Goal: Information Seeking & Learning: Learn about a topic

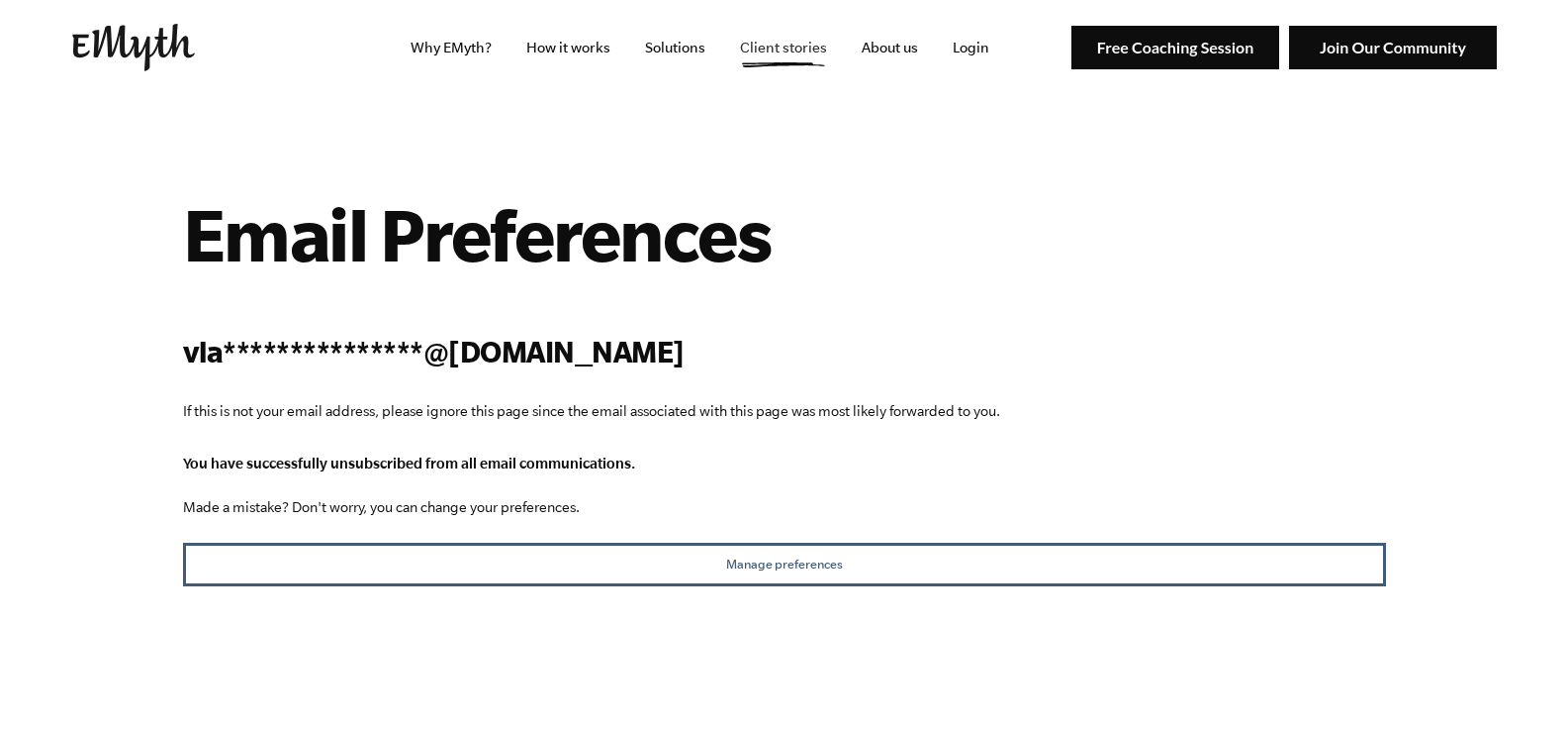
click at [813, 46] on link "Client stories" at bounding box center [784, 47] width 118 height 95
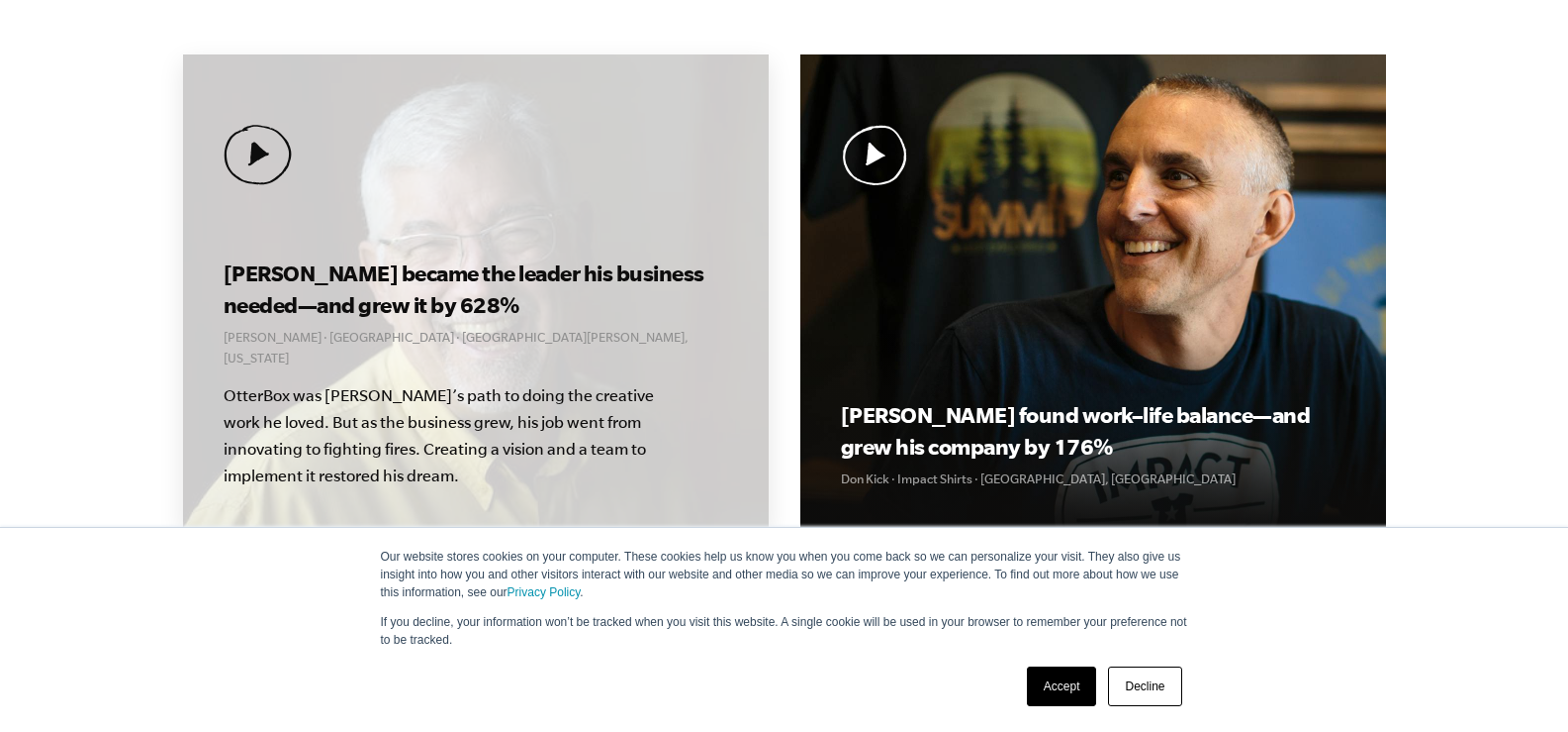
scroll to position [693, 0]
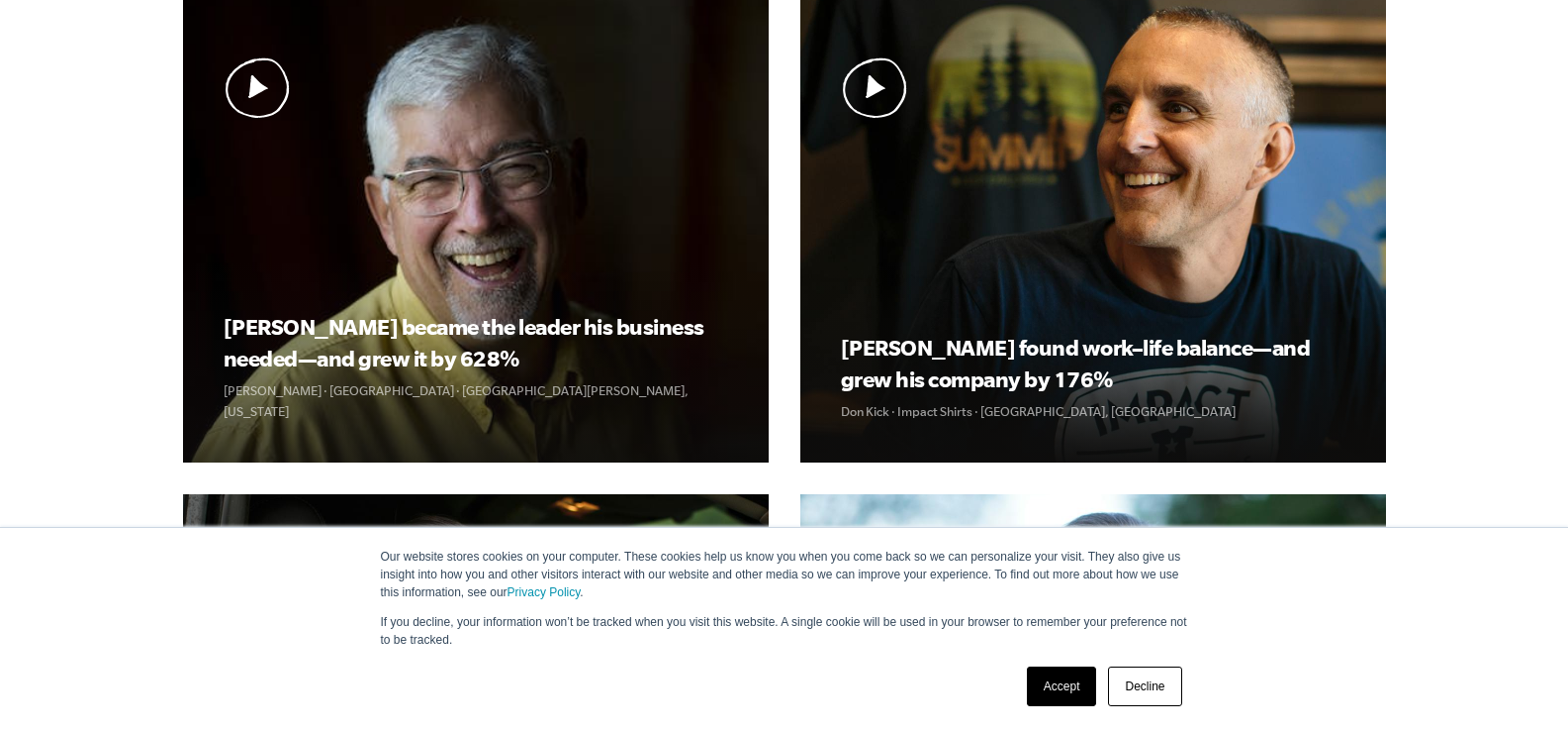
click at [1048, 687] on link "Accept" at bounding box center [1062, 686] width 71 height 40
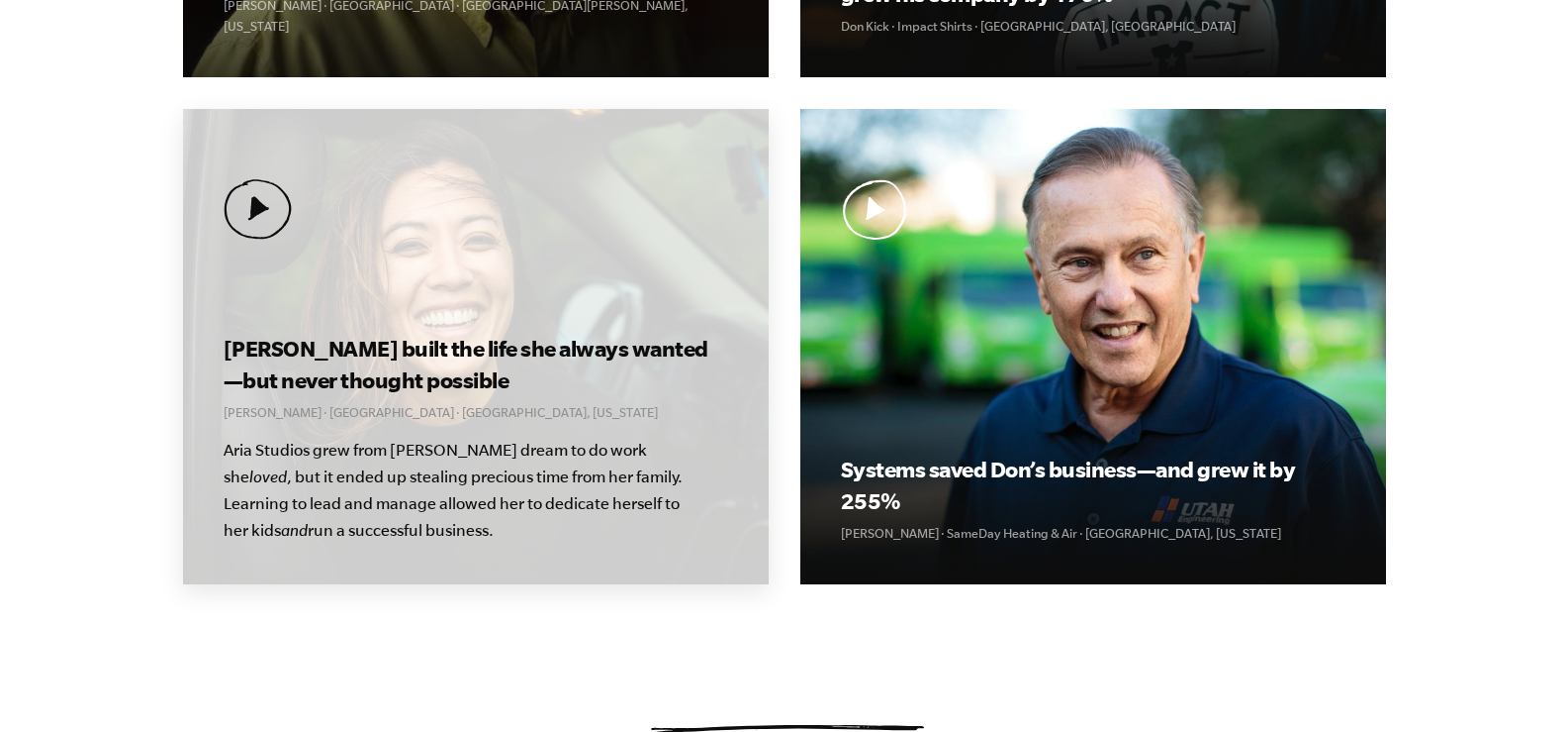
scroll to position [1188, 0]
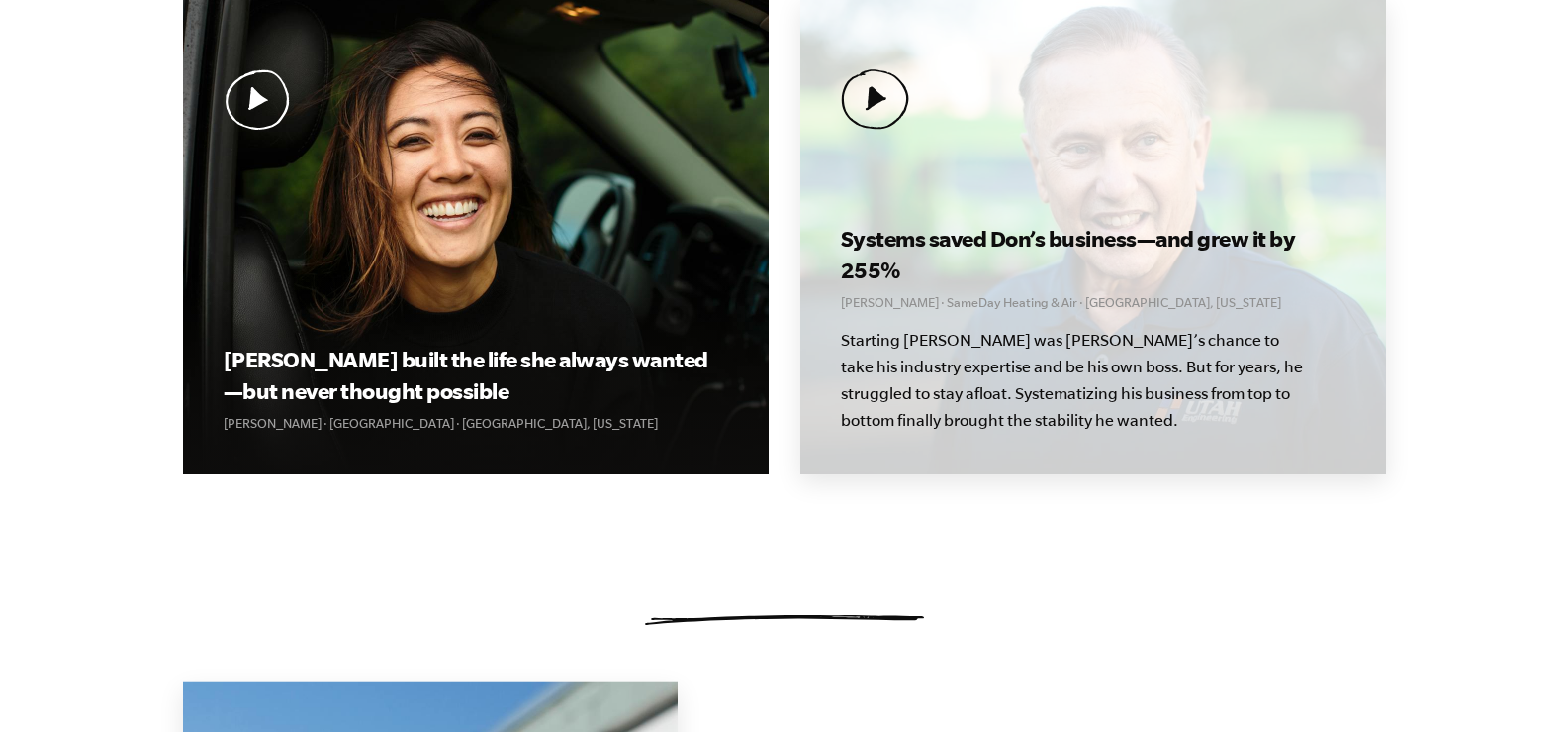
click at [1076, 373] on p "Starting [PERSON_NAME] was [PERSON_NAME]’s chance to take his industry expertis…" at bounding box center [1073, 379] width 465 height 107
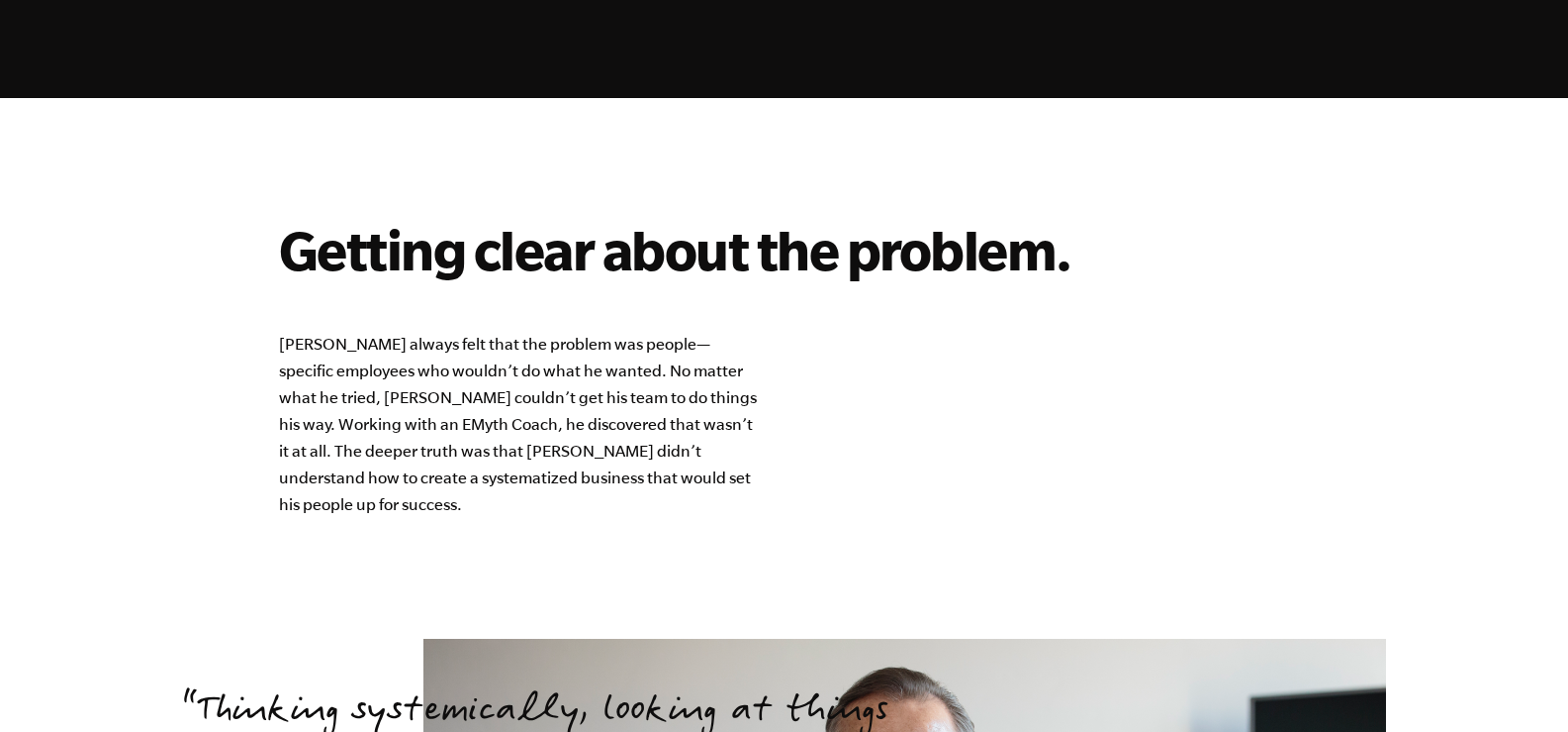
scroll to position [1386, 0]
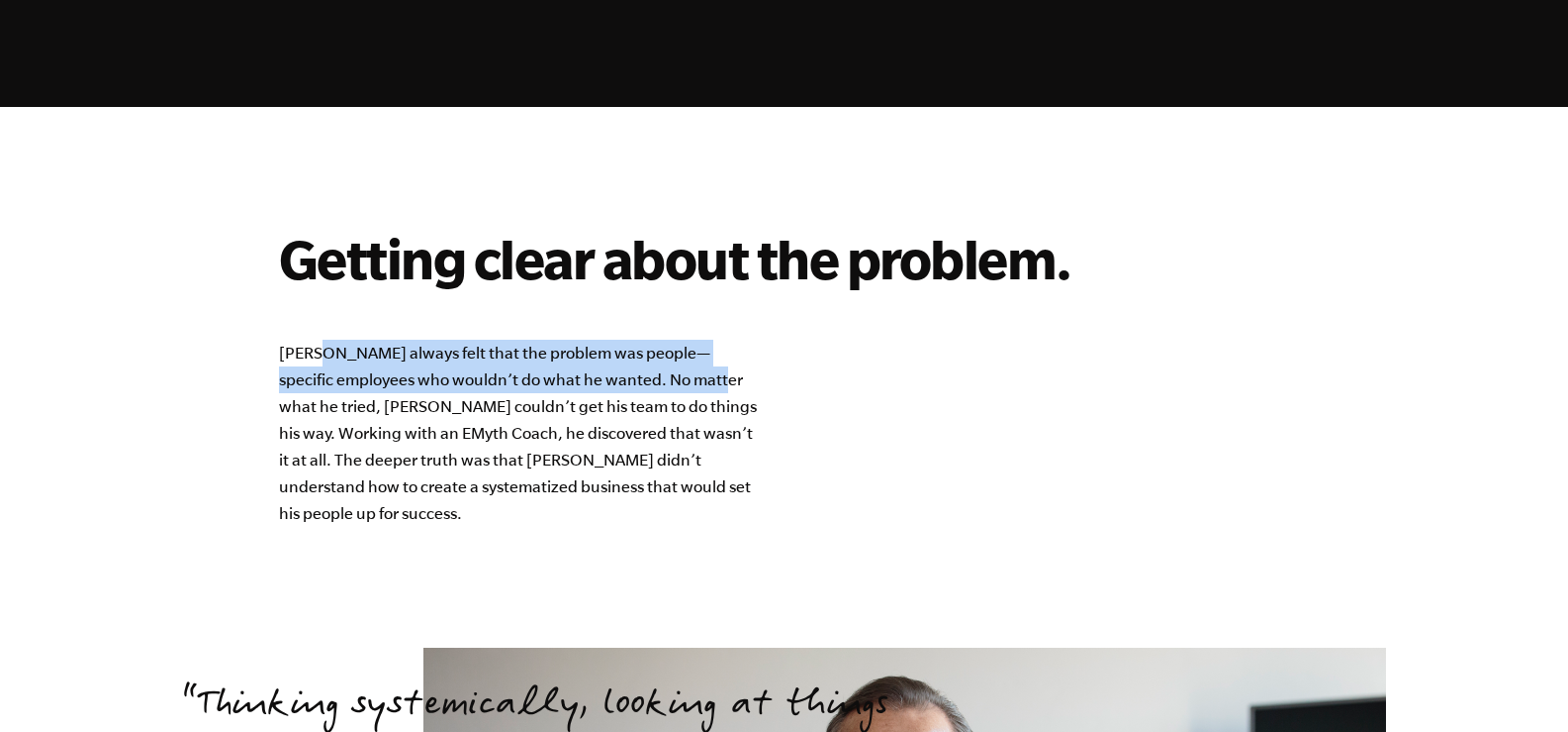
drag, startPoint x: 338, startPoint y: 358, endPoint x: 654, endPoint y: 382, distance: 316.9
click at [654, 382] on p "[PERSON_NAME] always felt that the problem was people—specific employees who wo…" at bounding box center [521, 433] width 485 height 187
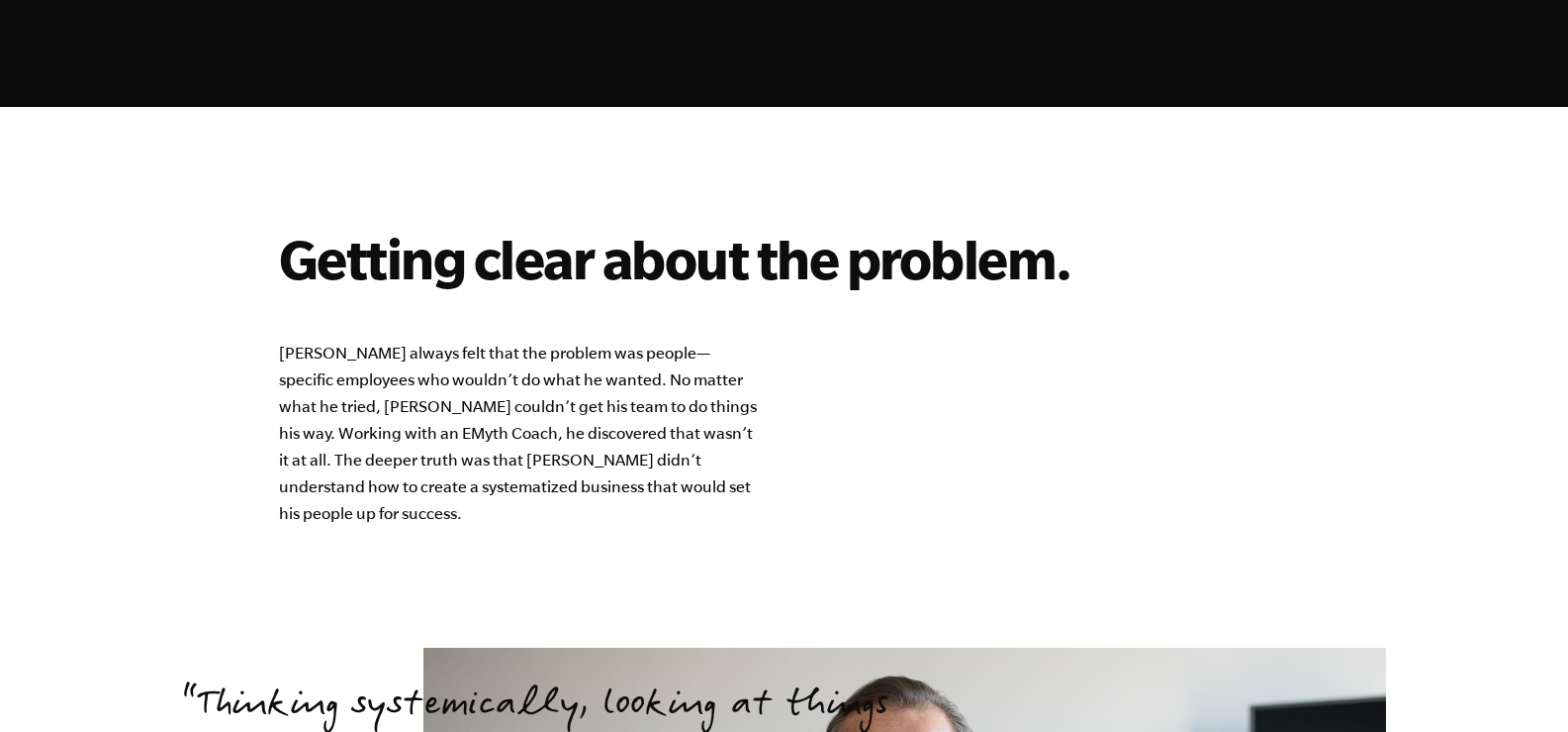
click at [402, 409] on p "[PERSON_NAME] always felt that the problem was people—specific employees who wo…" at bounding box center [521, 433] width 485 height 187
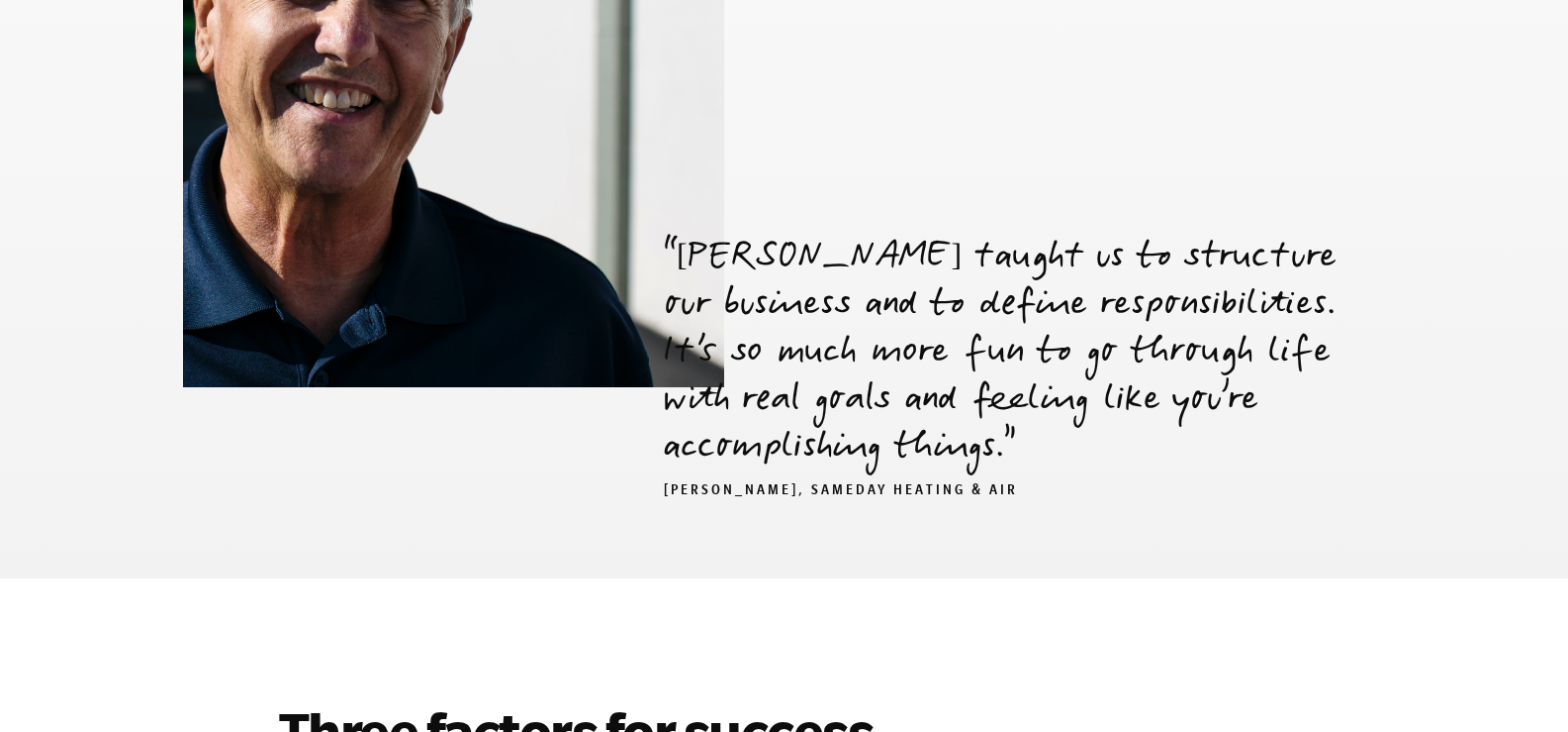
scroll to position [4058, 0]
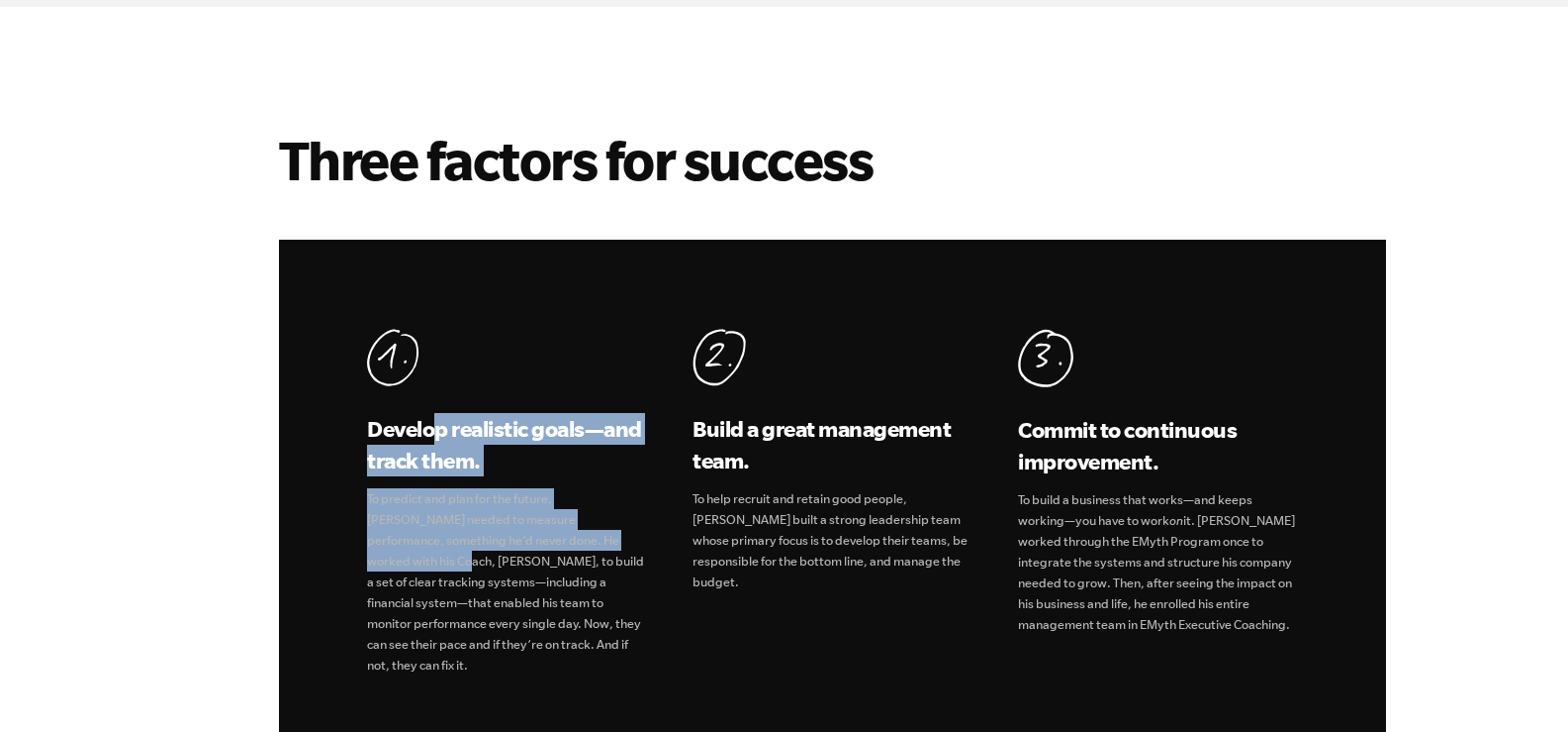
drag, startPoint x: 438, startPoint y: 408, endPoint x: 584, endPoint y: 518, distance: 182.8
click at [584, 518] on div "Develop realistic goals—and track them. To predict and plan for the future, [PE…" at bounding box center [507, 502] width 279 height 347
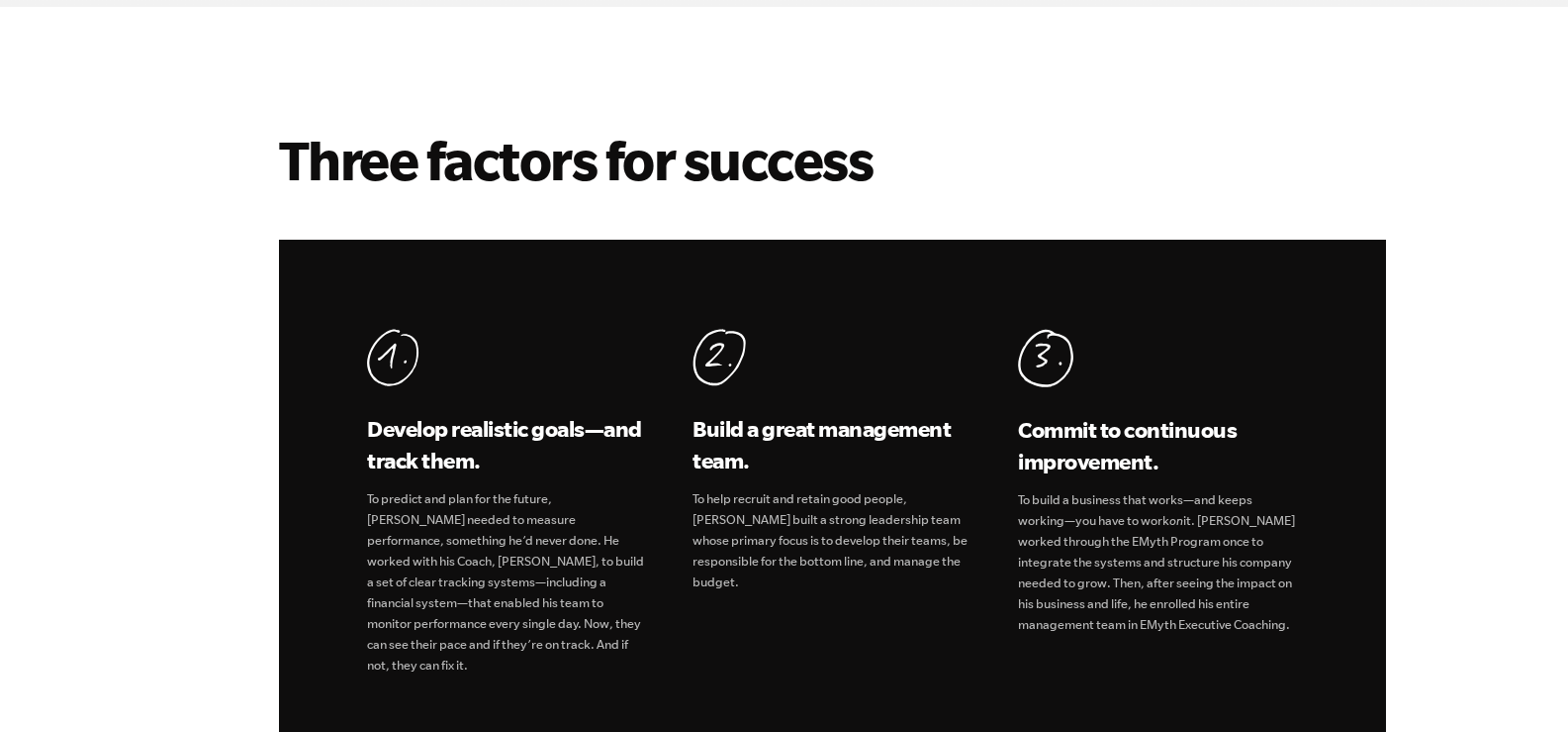
click at [825, 488] on p "To help recruit and retain good people, [PERSON_NAME] built a strong leadership…" at bounding box center [832, 540] width 279 height 104
click at [867, 488] on p "To help recruit and retain good people, [PERSON_NAME] built a strong leadership…" at bounding box center [832, 540] width 279 height 104
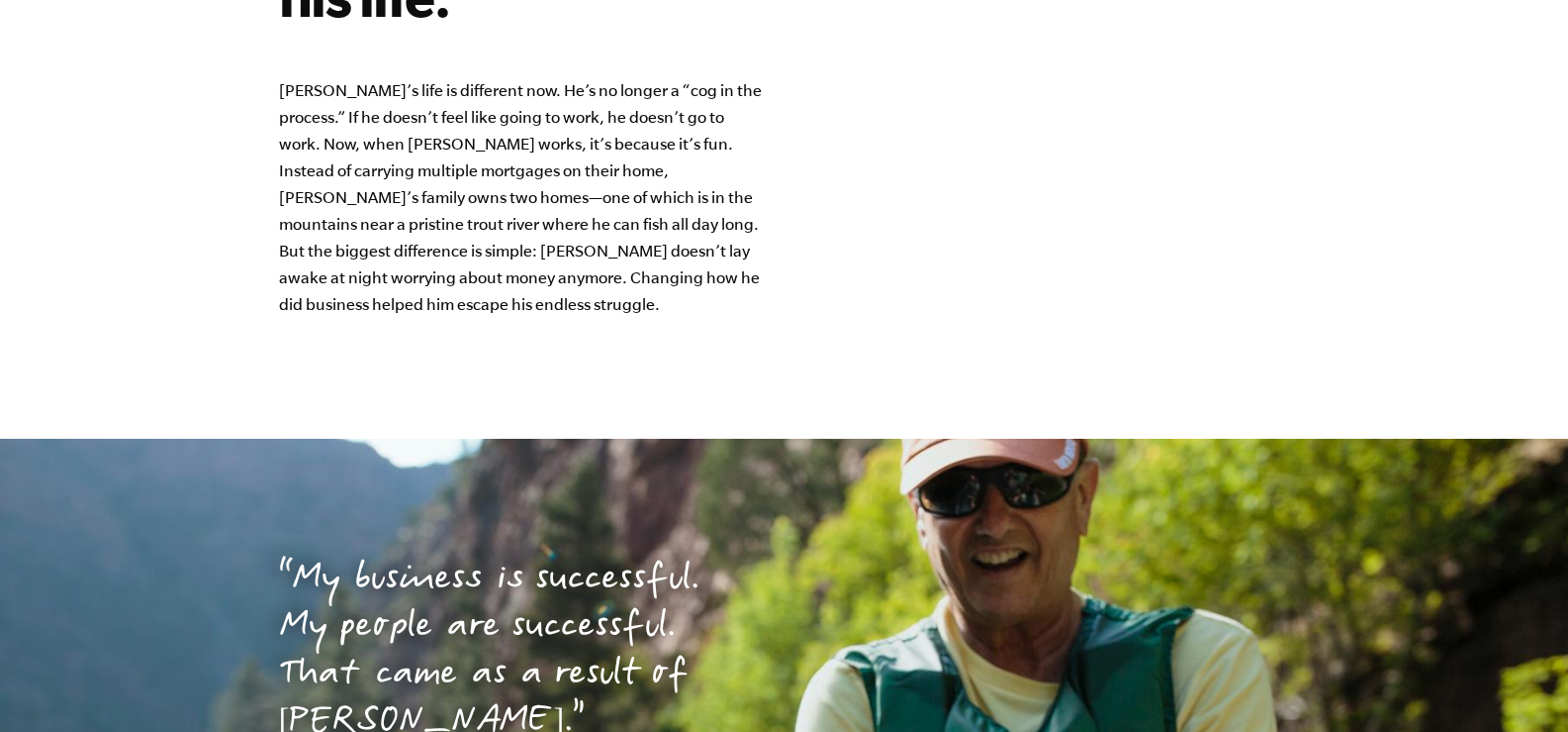
scroll to position [6038, 0]
